Goal: Task Accomplishment & Management: Manage account settings

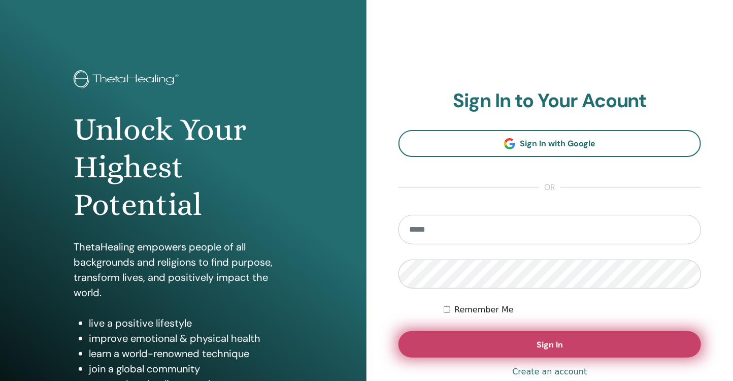
type input "**********"
click at [532, 347] on button "Sign In" at bounding box center [549, 344] width 302 height 26
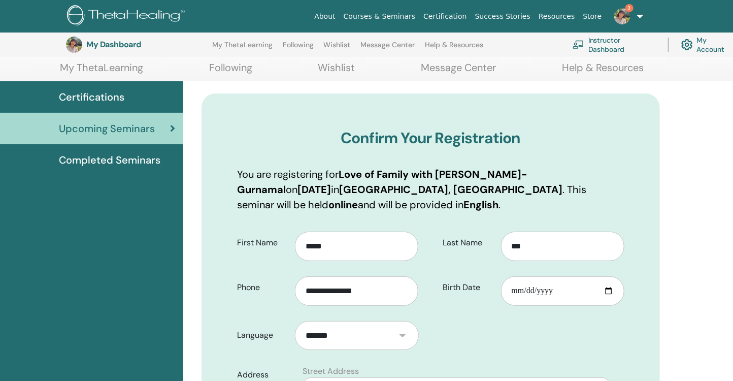
scroll to position [160, 0]
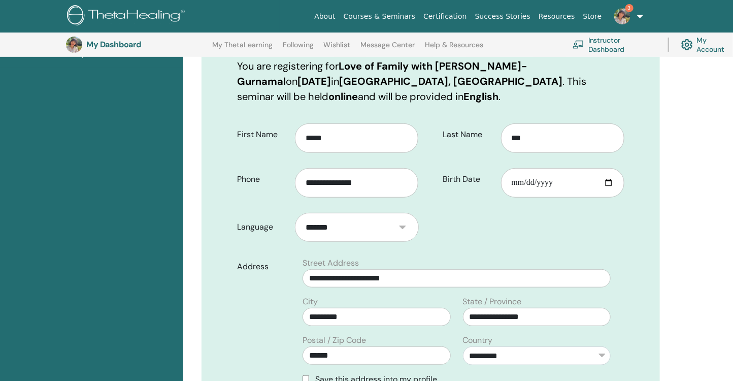
click at [332, 222] on select "*******" at bounding box center [356, 227] width 123 height 29
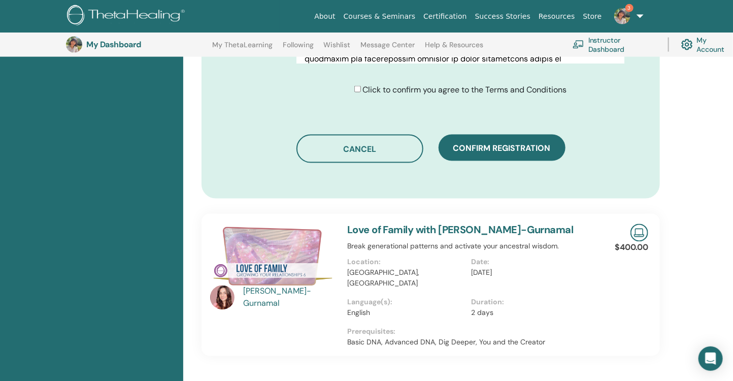
scroll to position [605, 0]
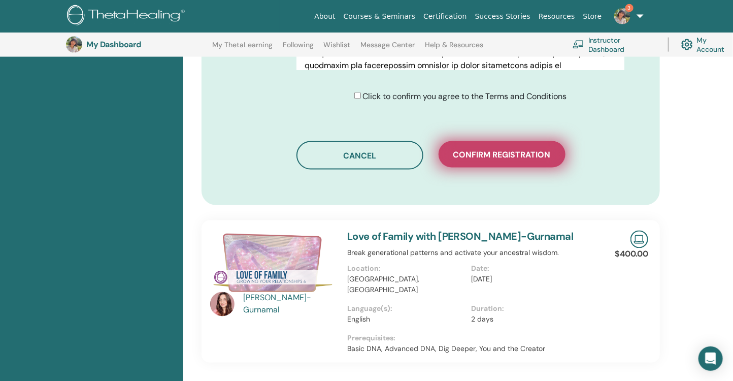
click at [520, 156] on span "Confirm registration" at bounding box center [501, 154] width 97 height 11
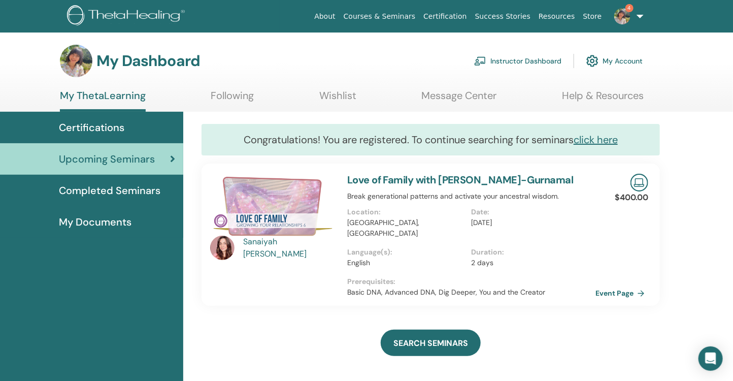
click at [621, 17] on img at bounding box center [622, 16] width 16 height 16
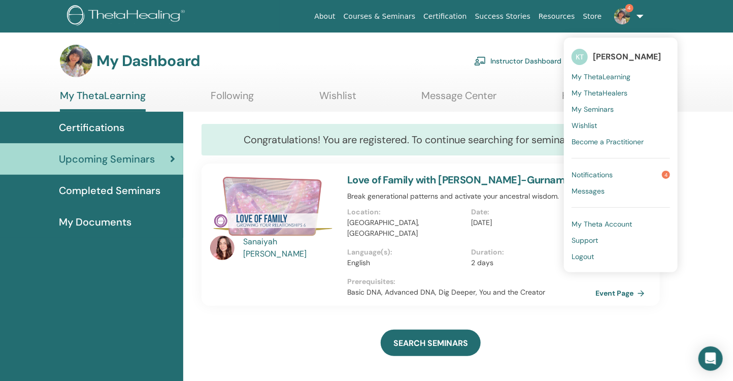
click at [638, 167] on link "Notifications 4" at bounding box center [620, 174] width 98 height 16
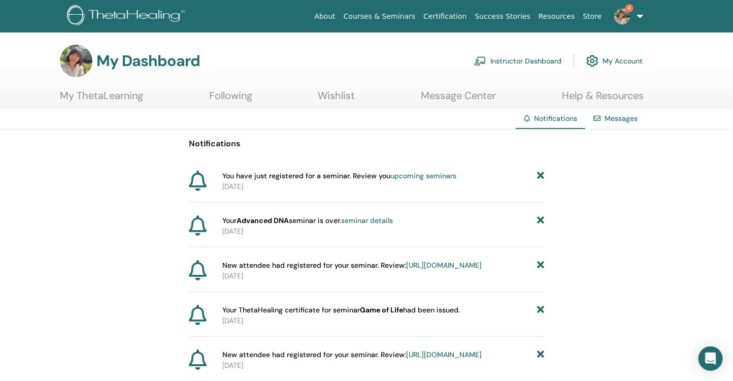
click at [372, 221] on link "seminar details" at bounding box center [367, 220] width 52 height 9
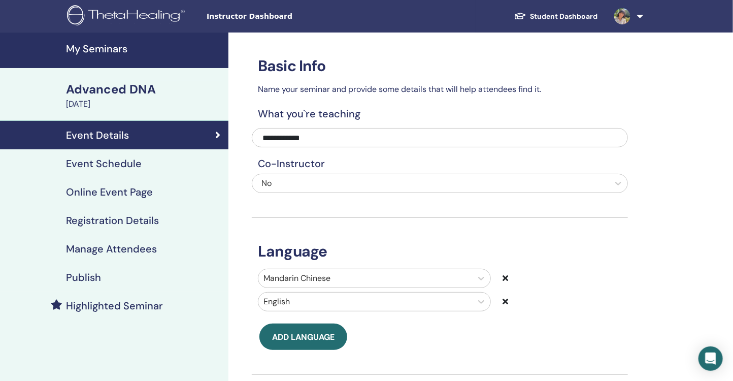
click at [101, 247] on h4 "Manage Attendees" at bounding box center [111, 249] width 91 height 12
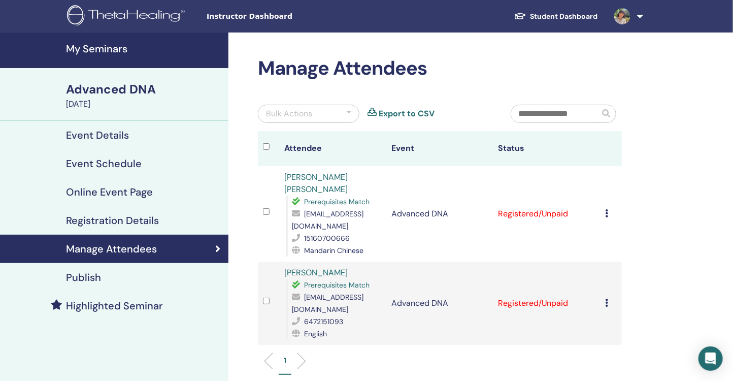
click at [603, 205] on td "Cancel Registration Do not auto-certify Mark as Paid Mark as Unpaid Mark as Abs…" at bounding box center [610, 213] width 21 height 95
click at [609, 208] on div "Cancel Registration Do not auto-certify Mark as Paid Mark as Unpaid Mark as Abs…" at bounding box center [610, 214] width 11 height 12
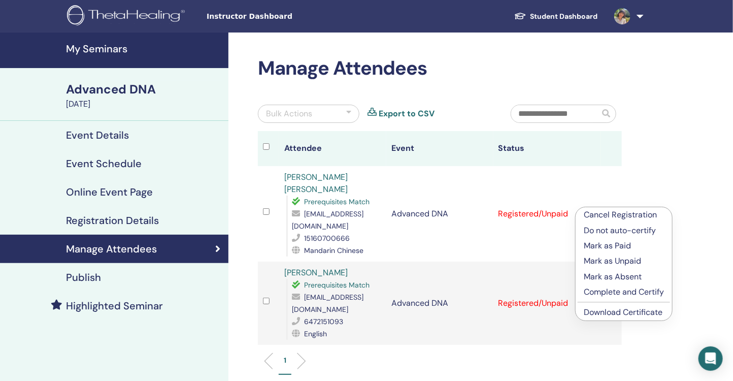
click at [621, 289] on p "Complete and Certify" at bounding box center [624, 292] width 80 height 12
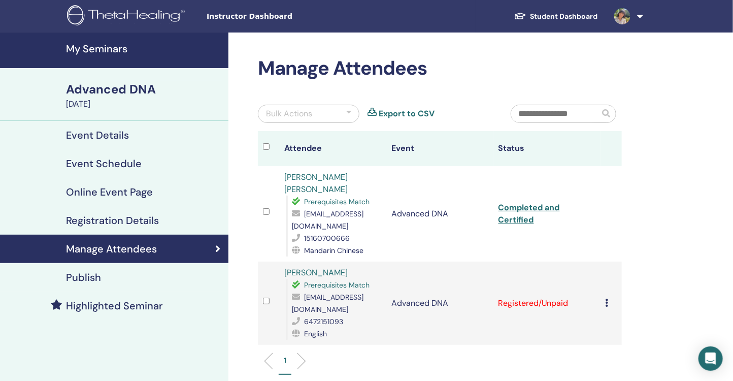
click at [604, 285] on td "Cancel Registration Do not auto-certify Mark as Paid Mark as Unpaid Mark as Abs…" at bounding box center [610, 302] width 21 height 83
click at [608, 298] on icon at bounding box center [606, 302] width 3 height 8
click at [615, 366] on p "Complete and Certify" at bounding box center [623, 369] width 80 height 12
click at [113, 49] on h4 "My Seminars" at bounding box center [144, 49] width 156 height 12
